Goal: Task Accomplishment & Management: Use online tool/utility

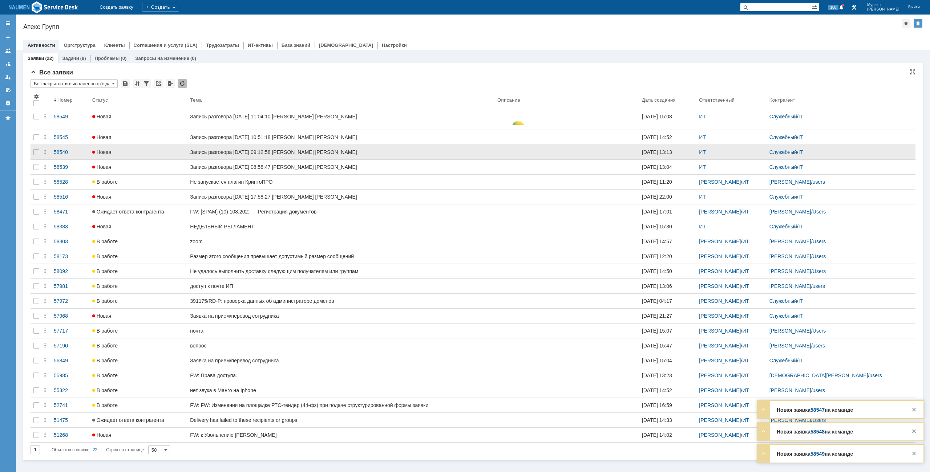
click at [36, 159] on div at bounding box center [37, 152] width 12 height 15
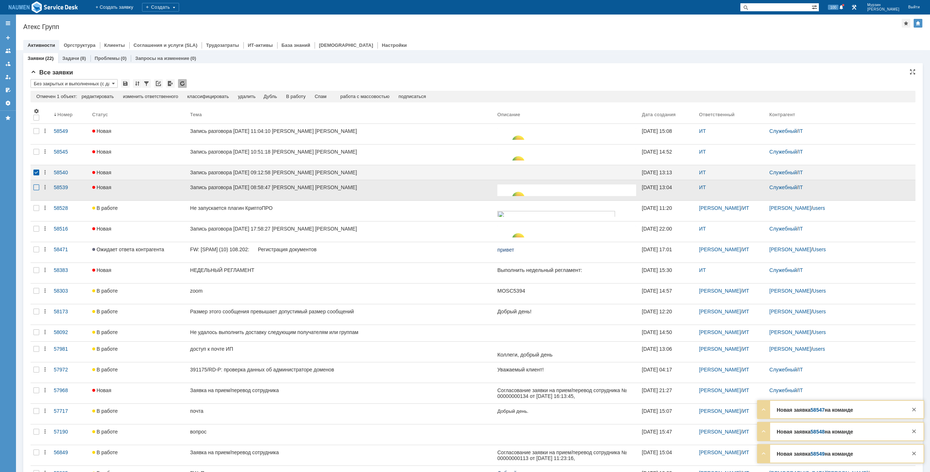
click at [34, 187] on div at bounding box center [36, 187] width 6 height 6
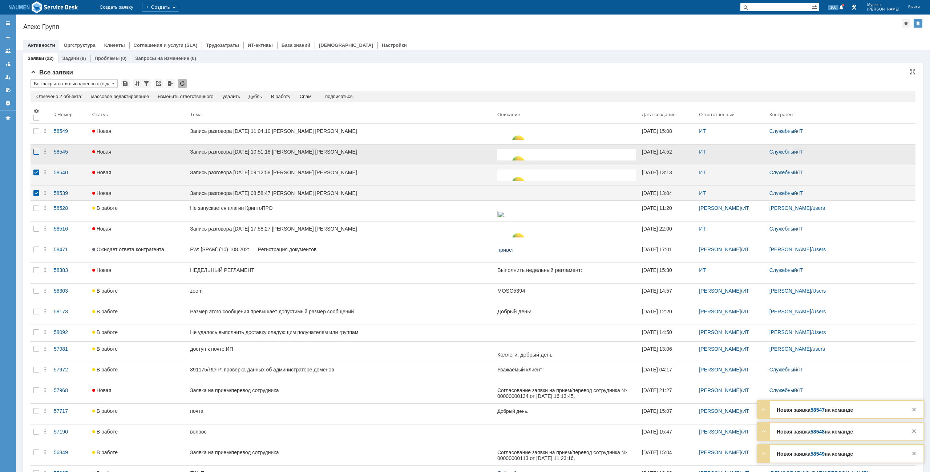
click at [35, 151] on div at bounding box center [36, 152] width 6 height 6
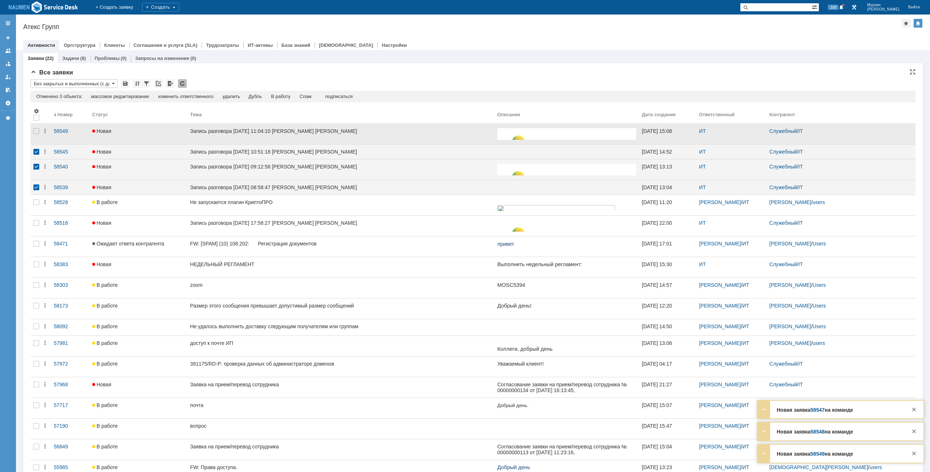
click at [34, 135] on div at bounding box center [37, 134] width 12 height 20
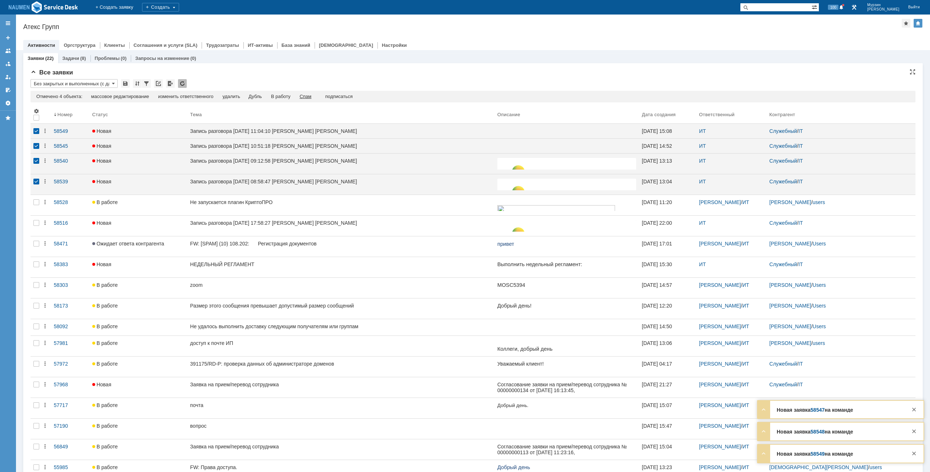
click at [310, 97] on div "Спам" at bounding box center [306, 97] width 12 height 6
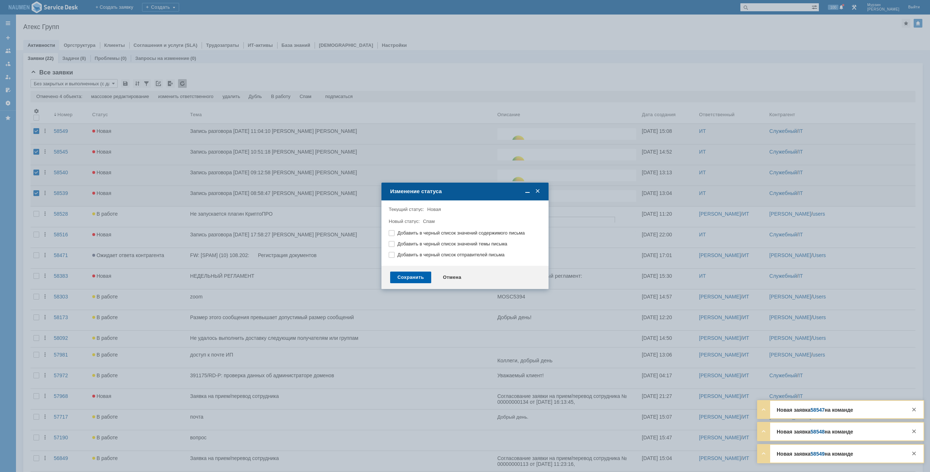
click at [420, 275] on div "Сохранить" at bounding box center [410, 278] width 41 height 12
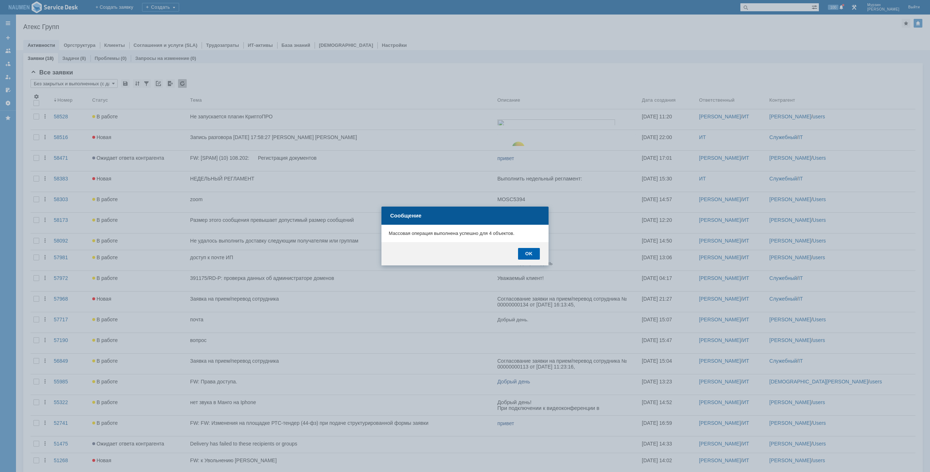
click at [528, 254] on div "OK" at bounding box center [529, 254] width 22 height 12
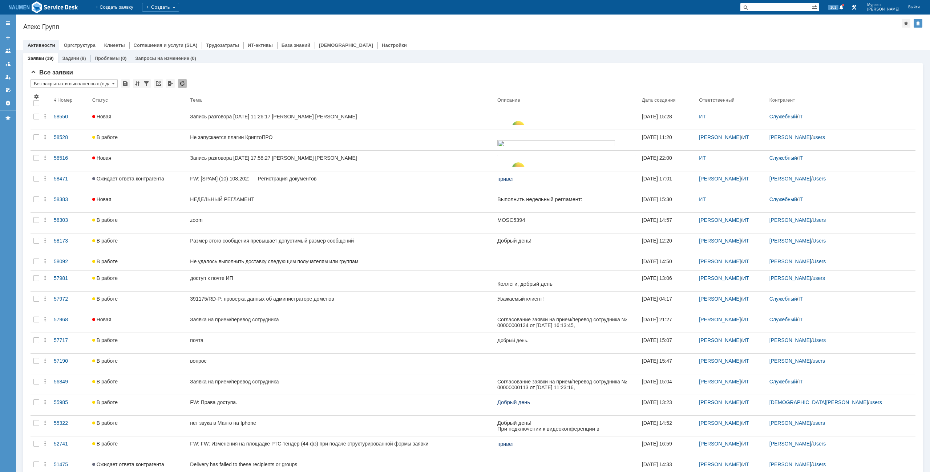
click at [455, 41] on div "Активности Оргструктура Клиенты Соглашения и услуги (SLA) Трудозатраты ИТ-актив…" at bounding box center [472, 45] width 899 height 10
click at [667, 32] on div "Назад | Атекс Групп Атекс Групп root$101 Активности Оргструктура Клиенты Соглаш…" at bounding box center [473, 33] width 914 height 36
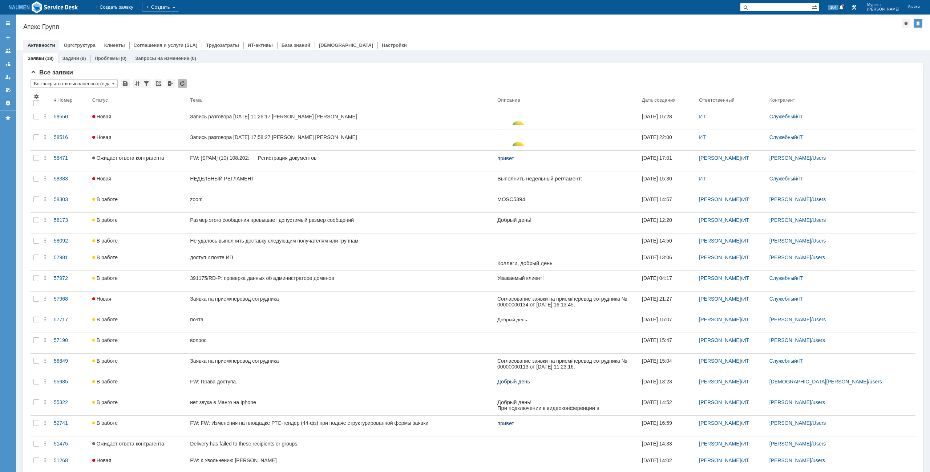
click at [760, 66] on div "Все заявки * Без закрытых и выполненных (с датой создания) ред. 08.05 Результат…" at bounding box center [472, 277] width 899 height 428
click at [222, 68] on div "Все заявки * Без закрытых и выполненных (с датой создания) ред. 08.05 Результат…" at bounding box center [472, 277] width 899 height 428
